Goal: Communication & Community: Answer question/provide support

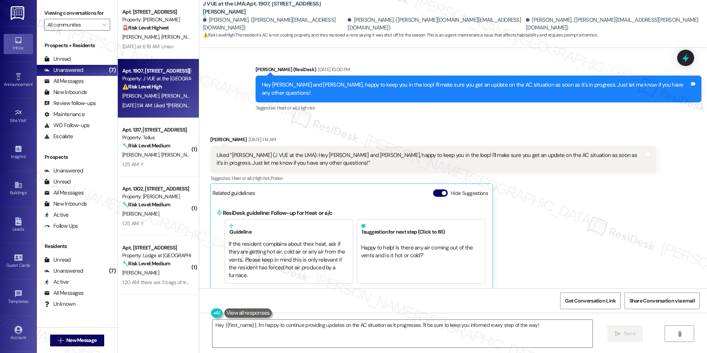
scroll to position [826, 0]
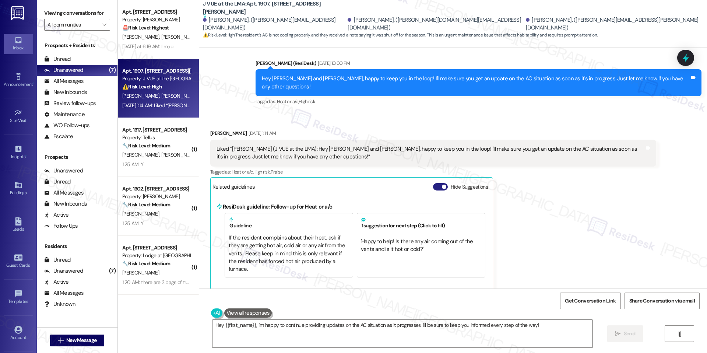
click at [439, 190] on button "Hide Suggestions" at bounding box center [440, 186] width 15 height 7
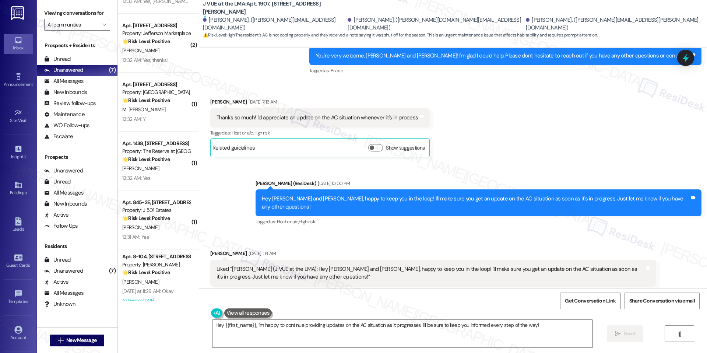
scroll to position [1996, 0]
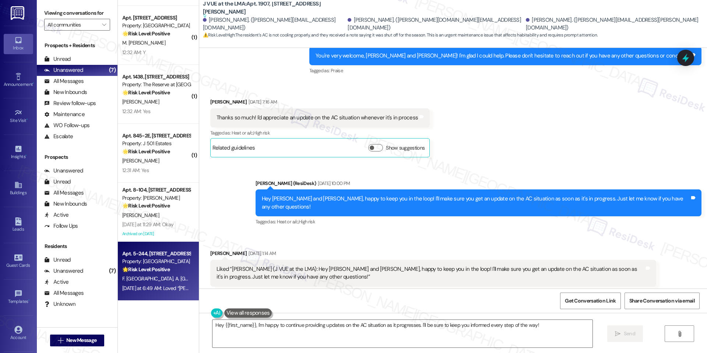
click at [158, 272] on strong "🌟 Risk Level: Positive" at bounding box center [145, 269] width 47 height 7
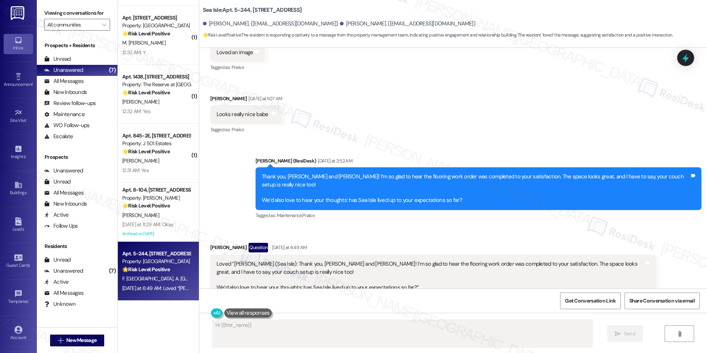
scroll to position [724, 0]
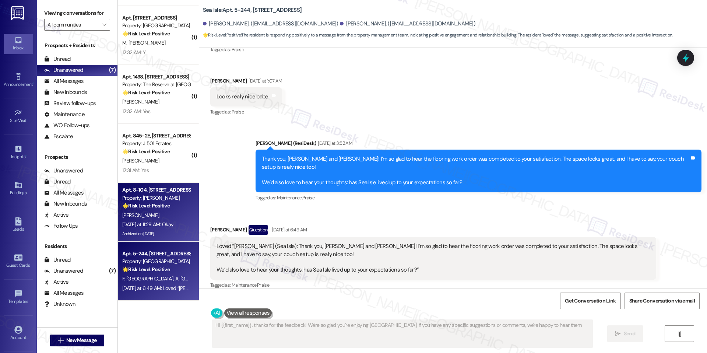
type textarea "Hi {{first_name}}, thanks for the feedback! We're so glad you're enjoying Sea I…"
click at [165, 225] on div "Yesterday at 11:29 AM: Okay Yesterday at 11:29 AM: Okay" at bounding box center [147, 224] width 51 height 7
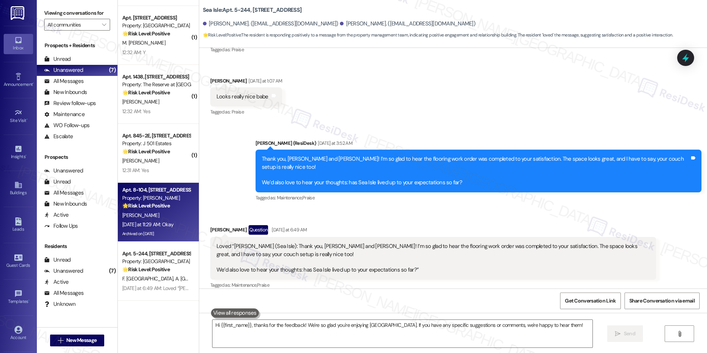
type textarea "Fetching suggested responses. Please feel free to read through the conversation…"
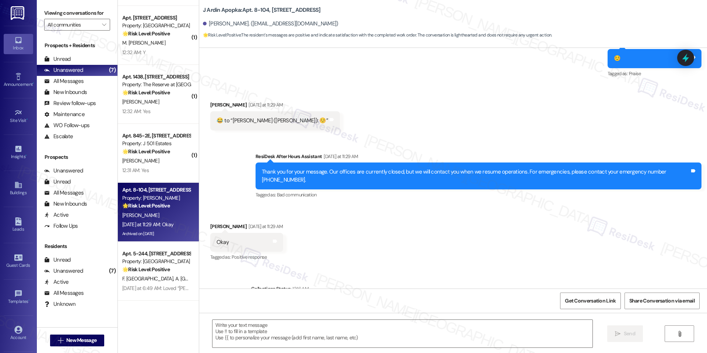
scroll to position [2040, 0]
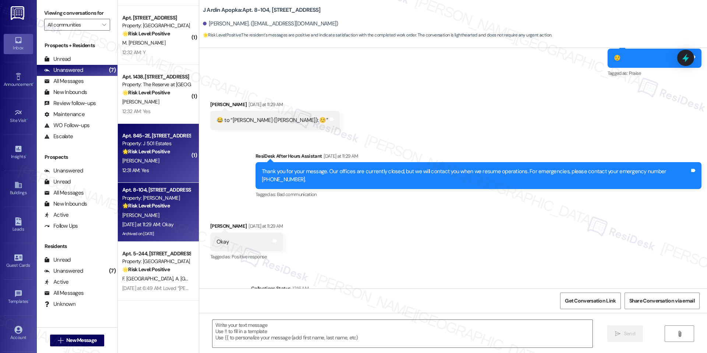
click at [152, 133] on div "Apt. 845-2E, 240 Ivy Meadow Ln" at bounding box center [156, 136] width 68 height 8
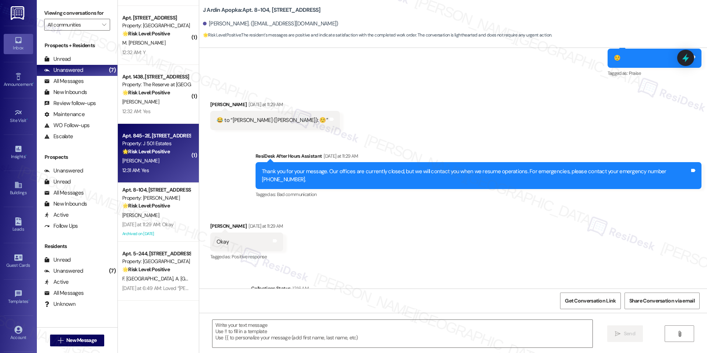
type textarea "Fetching suggested responses. Please feel free to read through the conversation…"
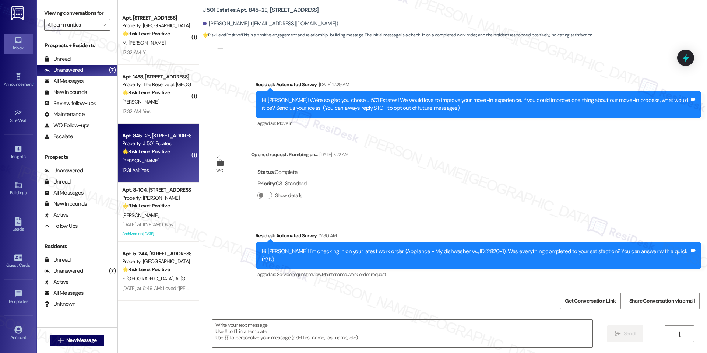
scroll to position [85, 0]
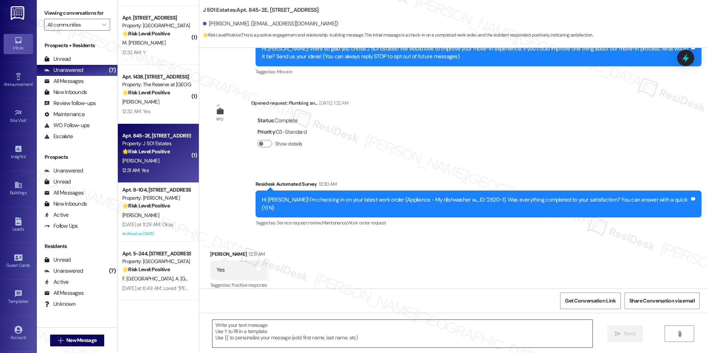
click at [276, 324] on textarea at bounding box center [402, 333] width 380 height 28
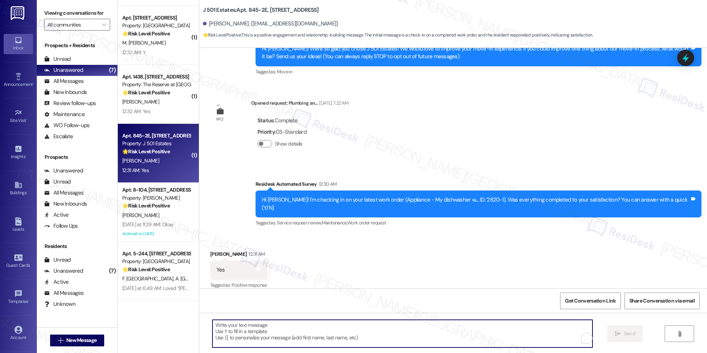
paste textarea "I'm happy the work order was completed to your satisfaction! We'd also love to …"
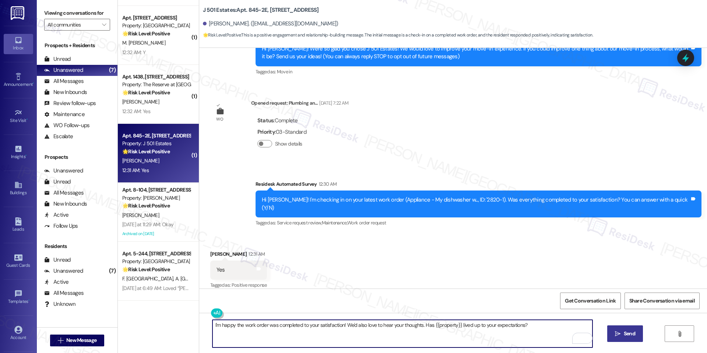
type textarea "I'm happy the work order was completed to your satisfaction! We'd also love to …"
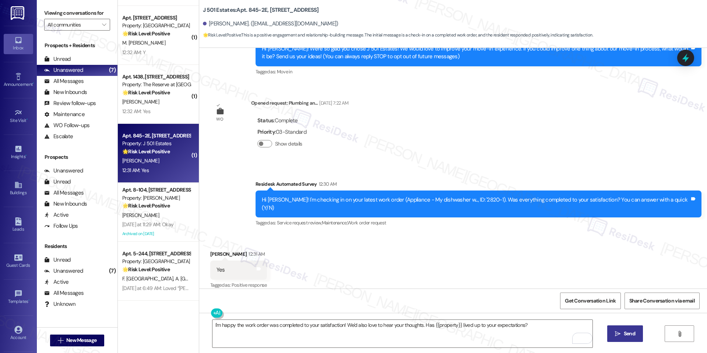
click at [617, 336] on icon "" at bounding box center [618, 333] width 6 height 6
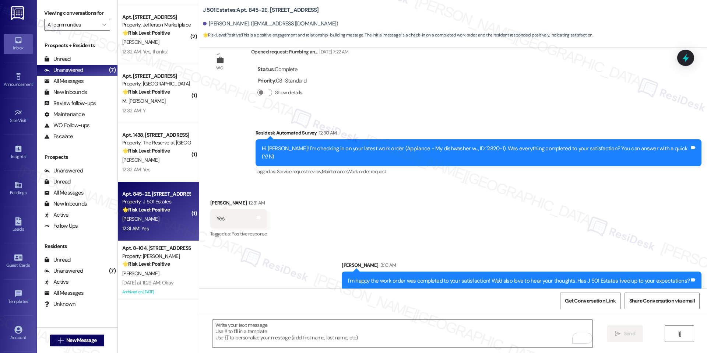
scroll to position [1936, 0]
click at [177, 145] on div "( 2 ) Apt. 06-201, 3130 Hillandale Road Property: Lodge at Croasdaile Farm 🌟 Ri…" at bounding box center [158, 150] width 81 height 300
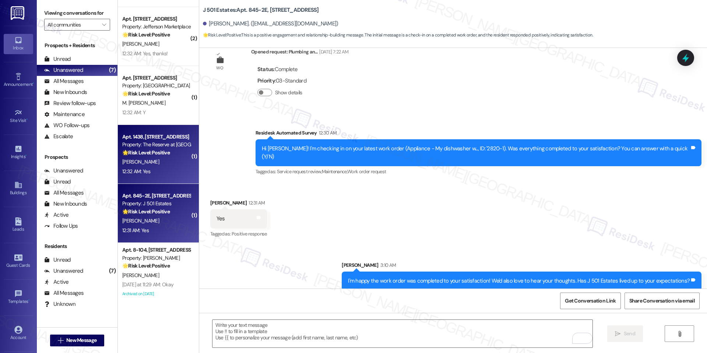
click at [177, 146] on div "Property: The Reserve at White Oak" at bounding box center [156, 145] width 68 height 8
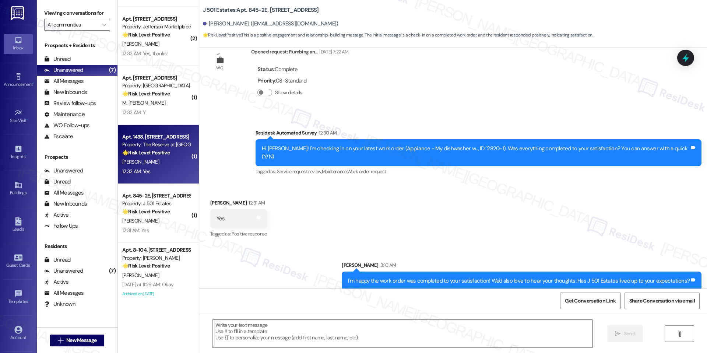
type textarea "Fetching suggested responses. Please feel free to read through the conversation…"
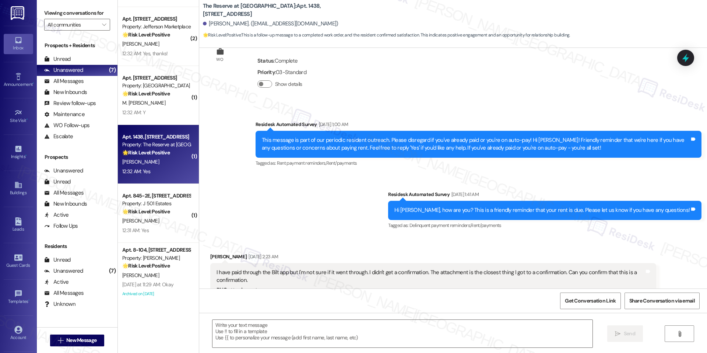
type textarea "Fetching suggested responses. Please feel free to read through the conversation…"
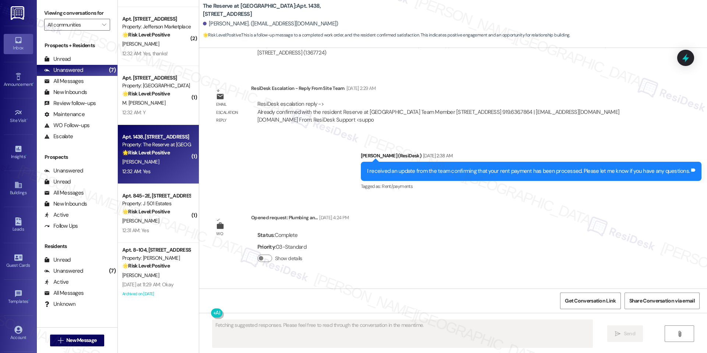
scroll to position [1996, 0]
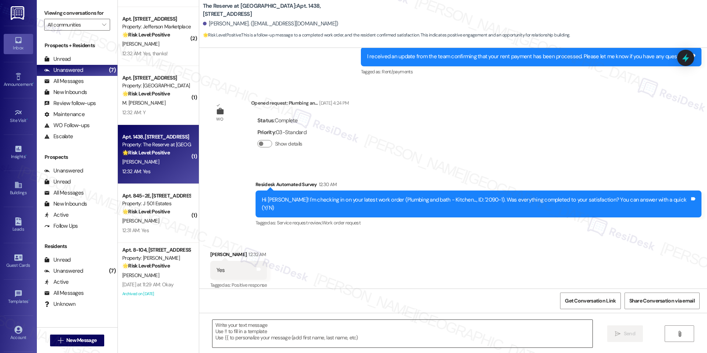
click at [346, 344] on textarea at bounding box center [402, 333] width 380 height 28
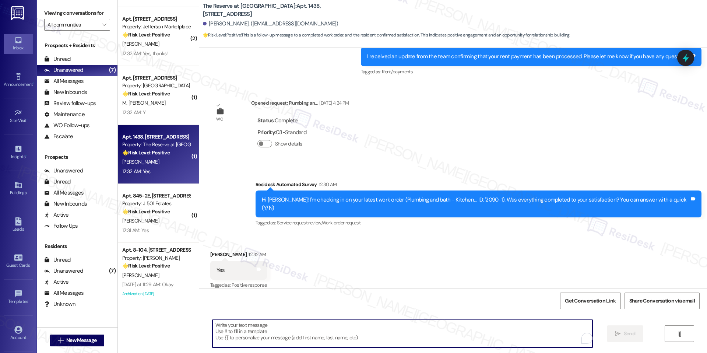
paste textarea "I'm happy the work order was completed to your satisfaction! We'd also love to …"
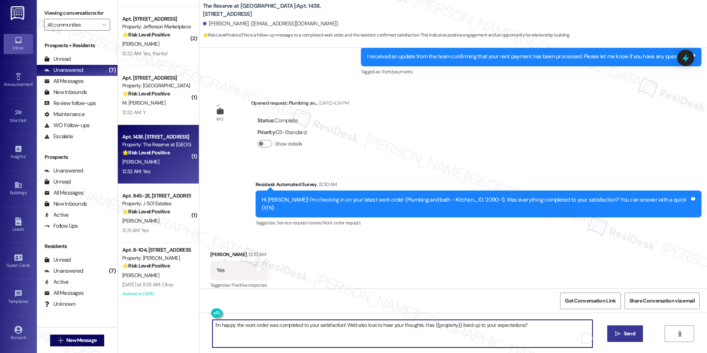
type textarea "I'm happy the work order was completed to your satisfaction! We'd also love to …"
click at [630, 333] on span "Send" at bounding box center [628, 333] width 11 height 8
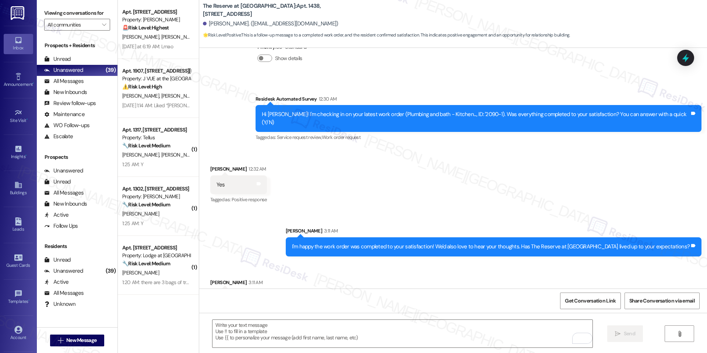
scroll to position [2099, 0]
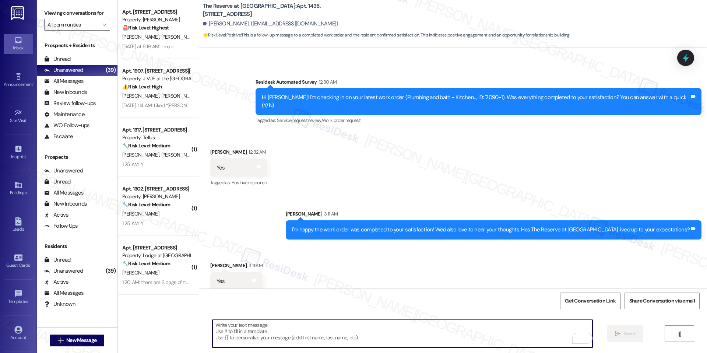
click at [279, 336] on textarea "To enrich screen reader interactions, please activate Accessibility in Grammarl…" at bounding box center [402, 333] width 380 height 28
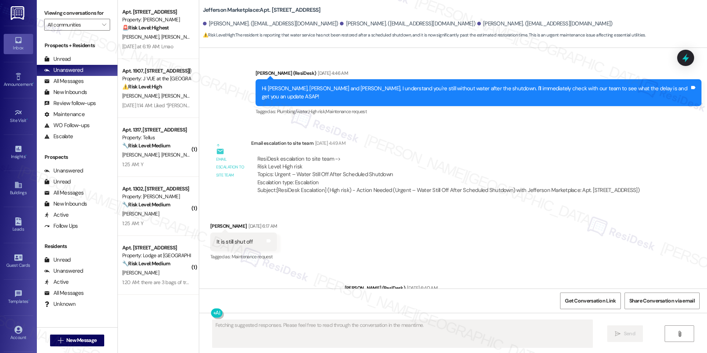
scroll to position [2409, 0]
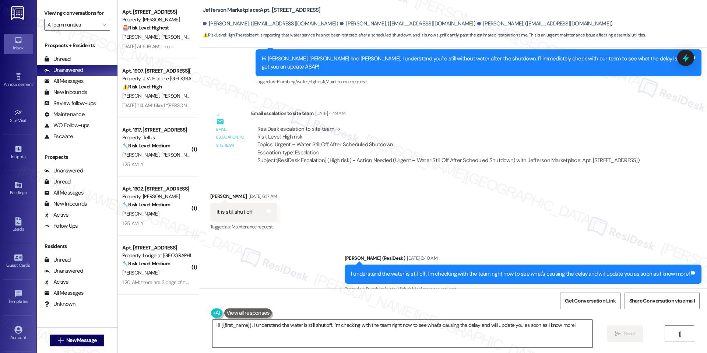
click at [290, 326] on textarea "Hi {{first_name}}, I understand the water is still shut off. I'm checking with …" at bounding box center [402, 333] width 380 height 28
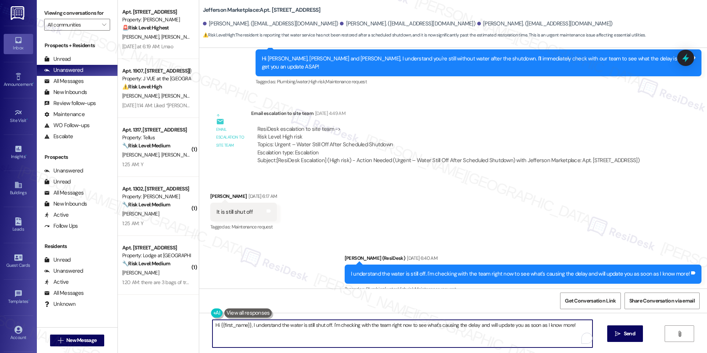
click at [290, 326] on textarea "Hi {{first_name}}, I understand the water is still shut off. I'm checking with …" at bounding box center [402, 333] width 380 height 28
type textarea "H"
type textarea "Good day, I received a update from the team and mensioned that the water has no…"
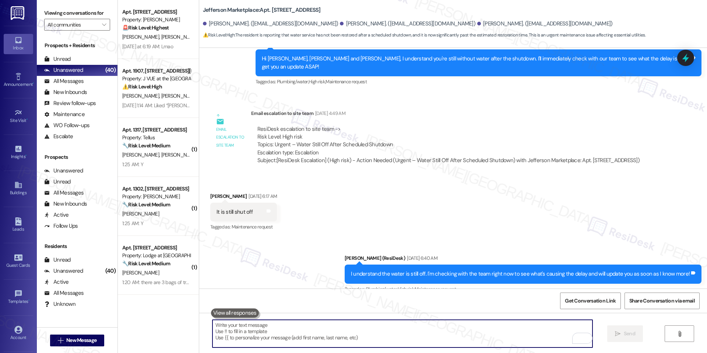
click at [405, 332] on textarea "To enrich screen reader interactions, please activate Accessibility in Grammarl…" at bounding box center [402, 333] width 380 height 28
paste textarea "Good day, I just received an update from the team, and they mentioned that the …"
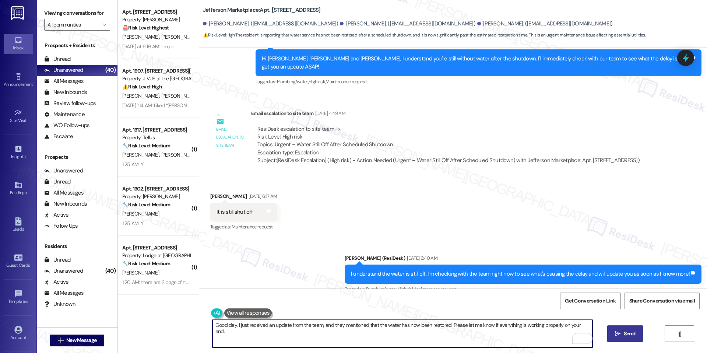
type textarea "Good day, I just received an update from the team, and they mentioned that the …"
click at [610, 330] on button " Send" at bounding box center [625, 333] width 36 height 17
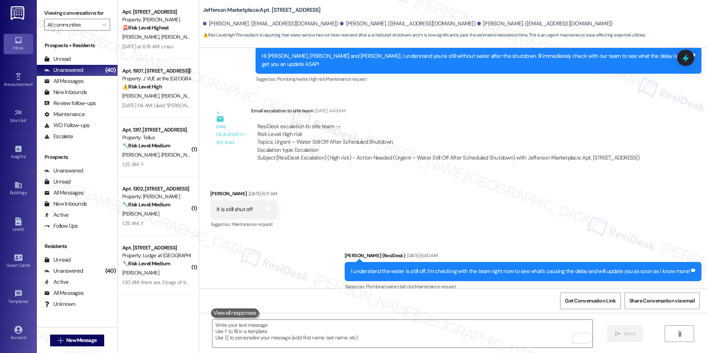
scroll to position [2461, 0]
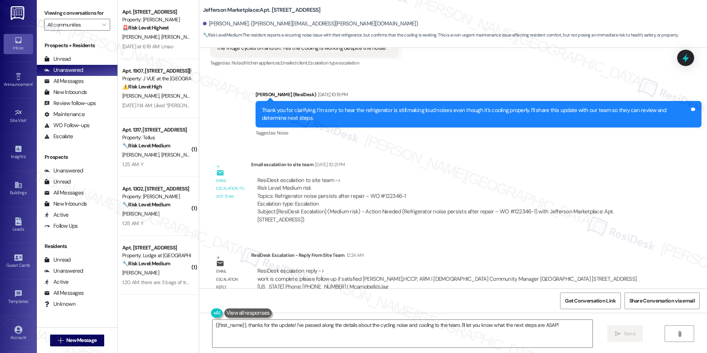
scroll to position [579, 0]
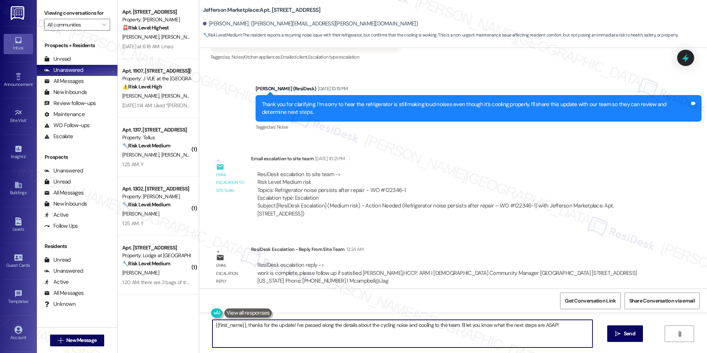
click at [332, 325] on textarea "{{first_name}}, thanks for the update! I've passed along the details about the …" at bounding box center [402, 333] width 380 height 28
paste textarea "Hi [Resident’s Name], thanks for your patience! The site team has completed the…"
click at [252, 324] on textarea "Hi [Resident’s Name], thanks for your patience! The site team has completed the…" at bounding box center [402, 333] width 380 height 28
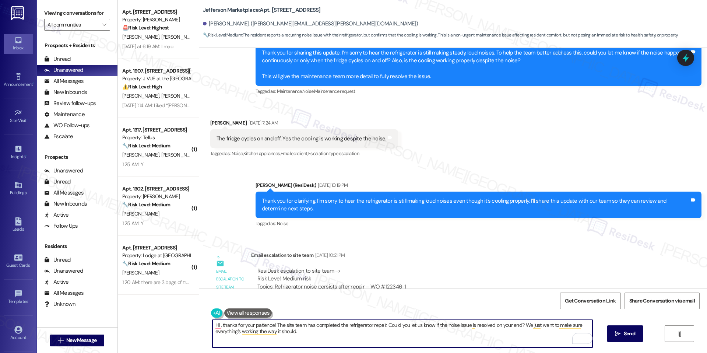
scroll to position [478, 0]
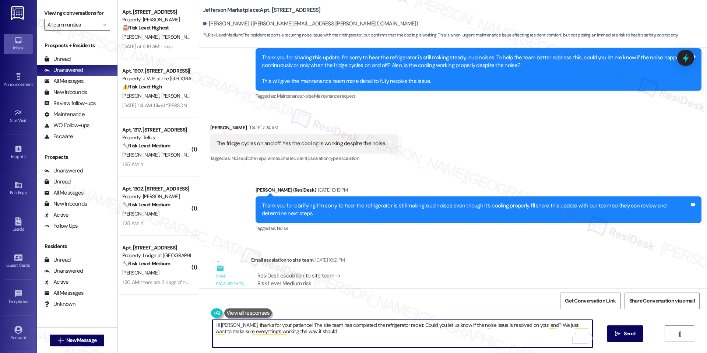
click at [355, 344] on textarea "Hi Rashad, thanks for your patience! The site team has completed the refrigerat…" at bounding box center [402, 333] width 380 height 28
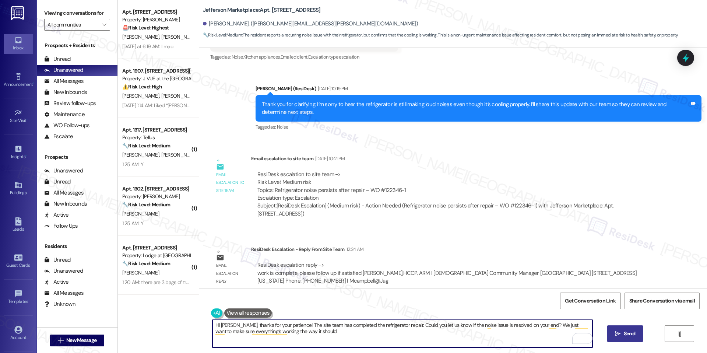
type textarea "Hi Rashad, thanks for your patience! The site team has completed the refrigerat…"
click at [616, 333] on icon "" at bounding box center [618, 333] width 6 height 6
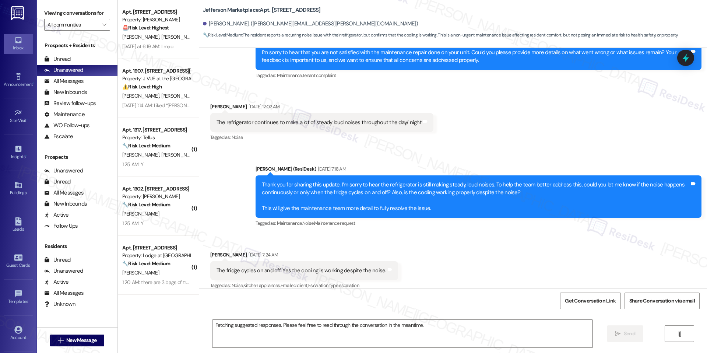
scroll to position [649, 0]
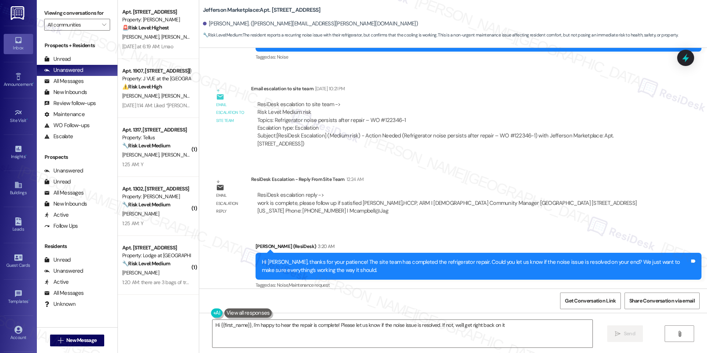
type textarea "Hi {{first_name}}, I'm happy to hear the repair is complete! Please let us know…"
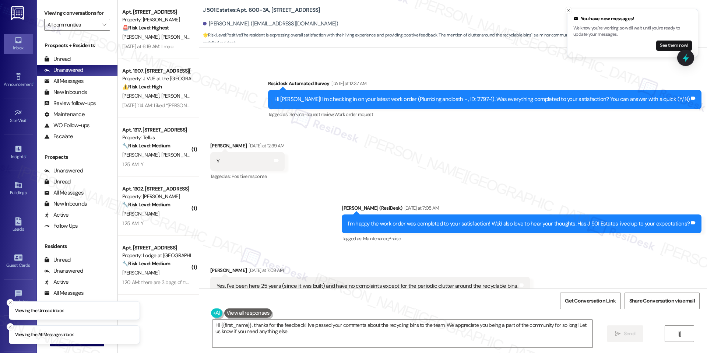
scroll to position [368, 0]
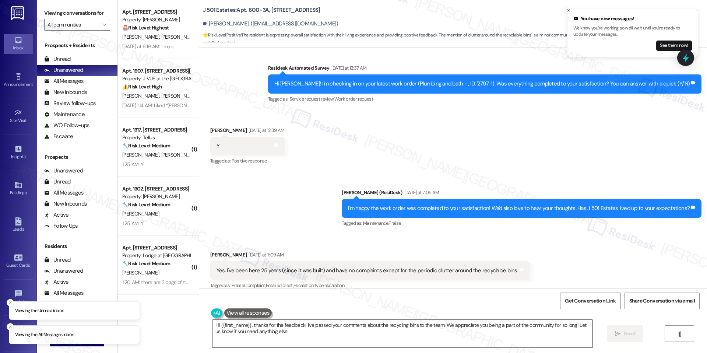
click at [373, 320] on textarea "Hi {{first_name}}, thanks for the feedback! I've passed your comments about the…" at bounding box center [402, 333] width 380 height 28
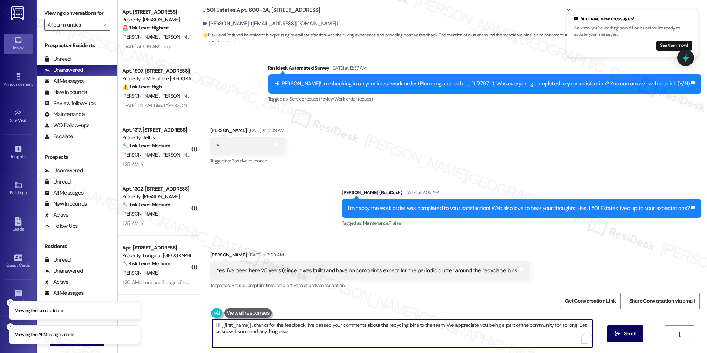
scroll to position [588, 0]
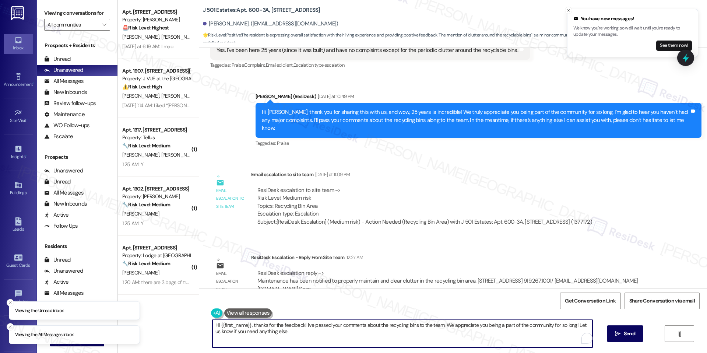
click at [388, 328] on textarea "Hi {{first_name}}, thanks for the feedback! I've passed your comments about the…" at bounding box center [402, 333] width 380 height 28
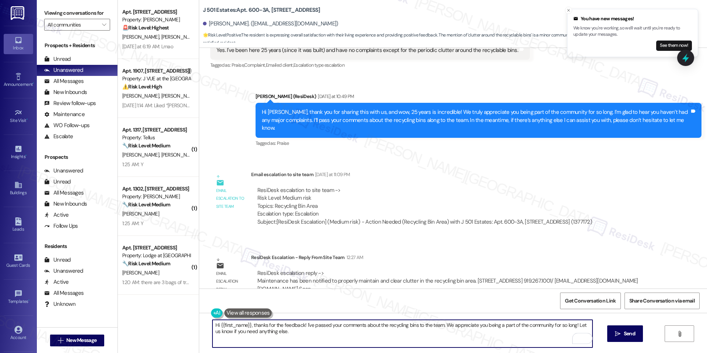
paste textarea "Good day! I just received an update from our team, and they mentioned that Main…"
type textarea "Good day! I just received an update from our team, and they mentioned that Main…"
click at [614, 329] on button " Send" at bounding box center [625, 333] width 36 height 17
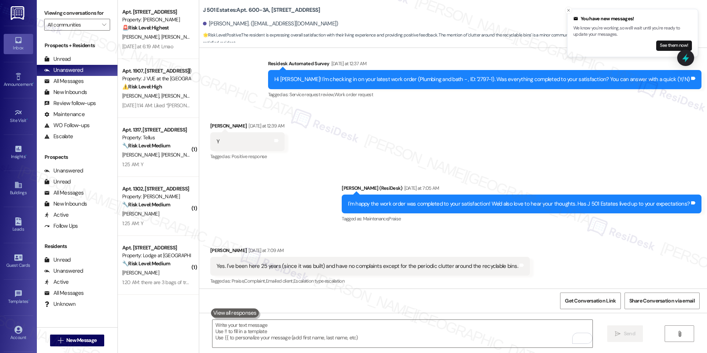
scroll to position [368, 0]
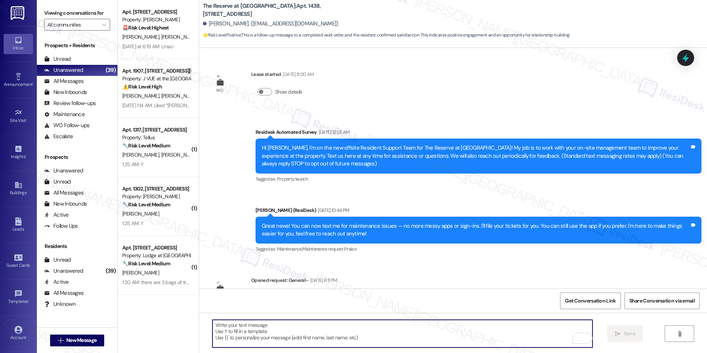
scroll to position [2099, 0]
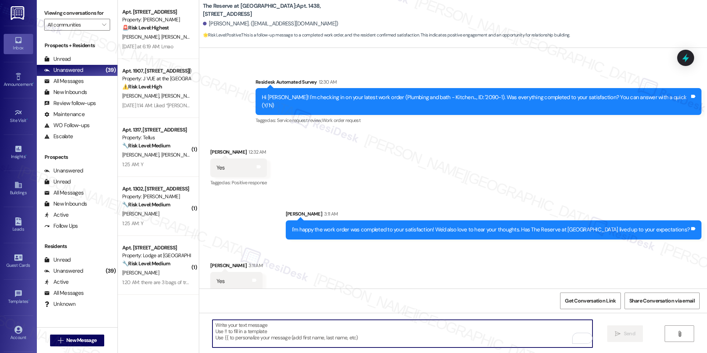
click at [381, 326] on textarea "To enrich screen reader interactions, please activate Accessibility in Grammarl…" at bounding box center [402, 333] width 380 height 28
paste textarea "Hi {{first_name}}, I understand that the work order was not completed to your s…"
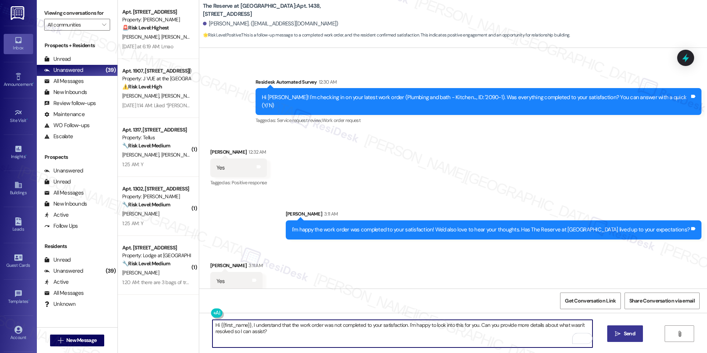
type textarea "Hi {{first_name}}, I understand that the work order was not completed to your s…"
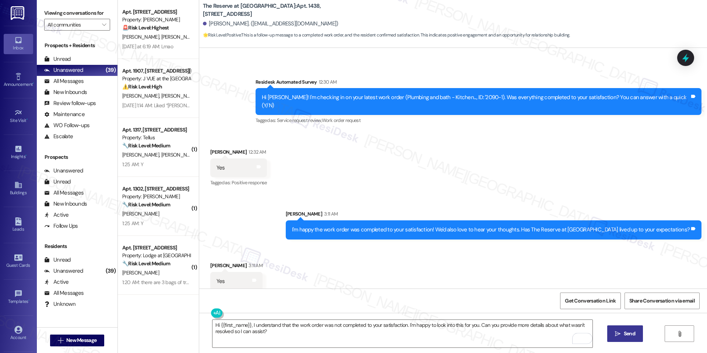
click at [620, 335] on span " Send" at bounding box center [624, 333] width 23 height 8
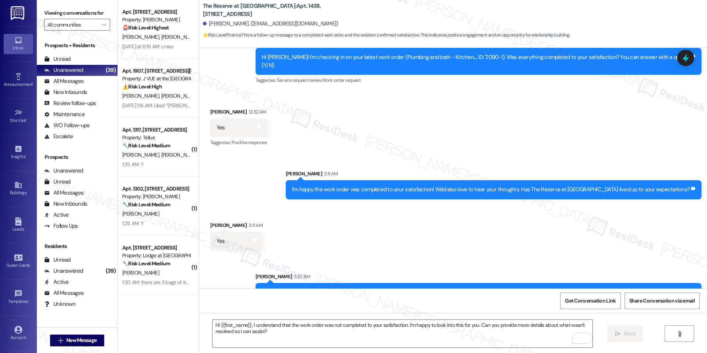
scroll to position [2158, 0]
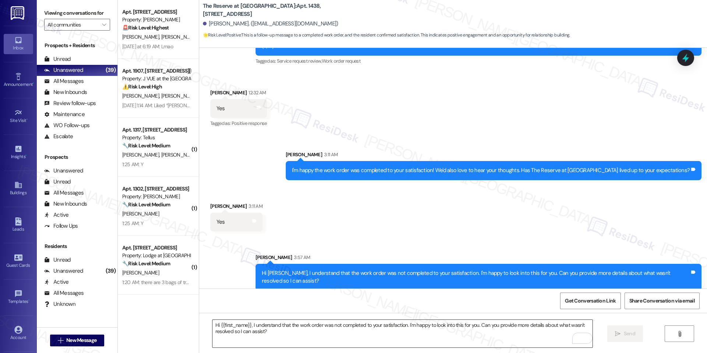
click at [406, 324] on textarea "Hi {{first_name}}, I understand that the work order was not completed to your s…" at bounding box center [402, 333] width 380 height 28
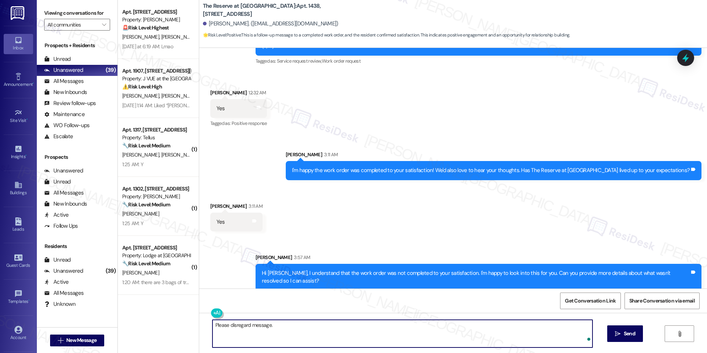
type textarea "Please disregard message."
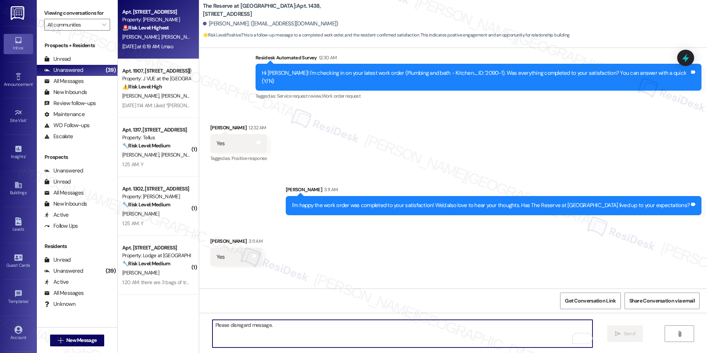
scroll to position [2099, 0]
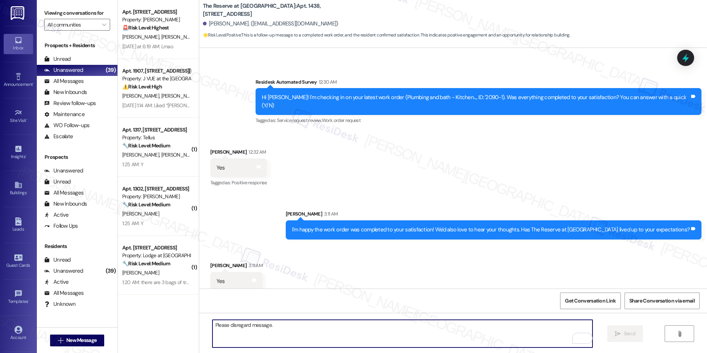
click at [301, 328] on textarea "Please disregard message." at bounding box center [402, 333] width 380 height 28
paste textarea "Could I ask a quick favor? If you don’t mind, would you be willing to share you…"
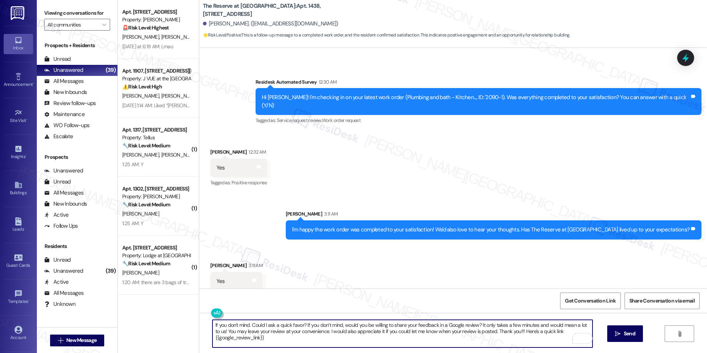
click at [280, 339] on textarea "If you don't mind. Could I ask a quick favor? If you don’t mind, would you be w…" at bounding box center [402, 333] width 380 height 28
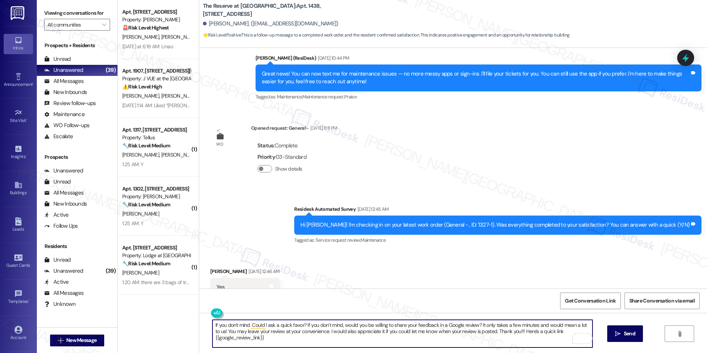
scroll to position [0, 0]
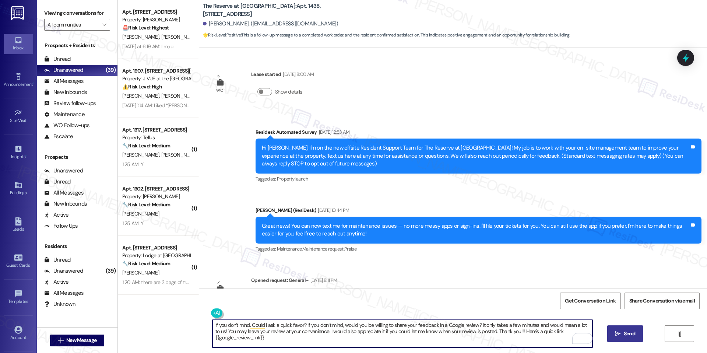
type textarea "If you don't mind. Could I ask a quick favor? If you don’t mind, would you be w…"
click at [629, 335] on span "Send" at bounding box center [628, 333] width 11 height 8
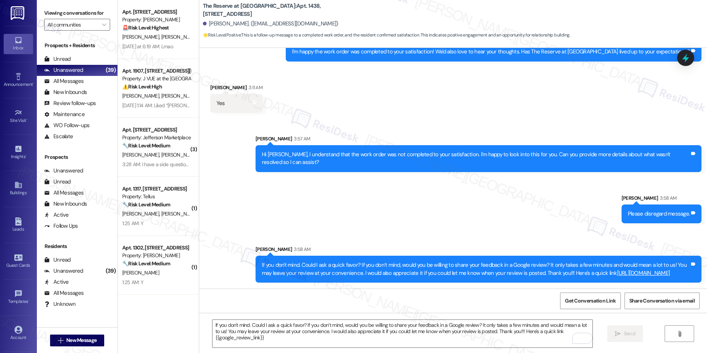
scroll to position [2277, 0]
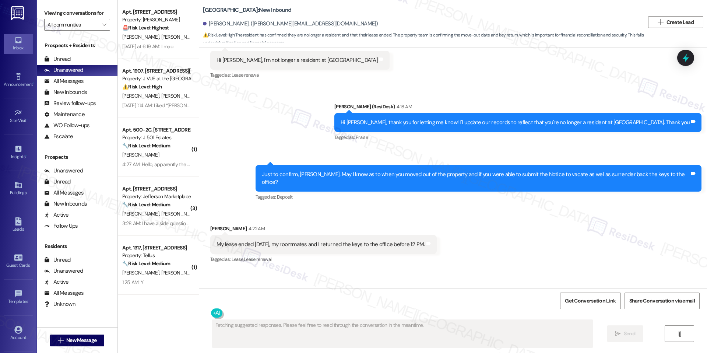
scroll to position [3999, 0]
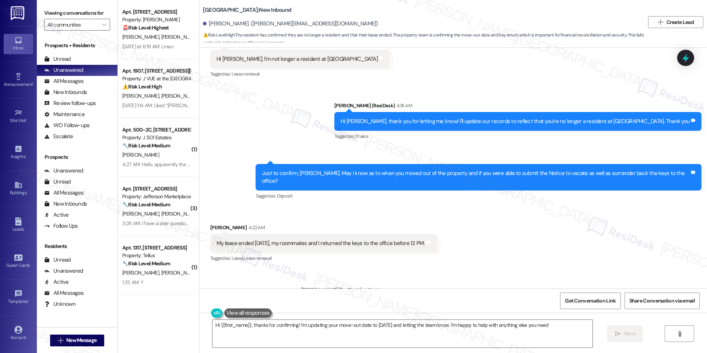
type textarea "Hi {{first_name}}, thanks for confirming! I'm updating your move-out date to [D…"
